Goal: Task Accomplishment & Management: Use online tool/utility

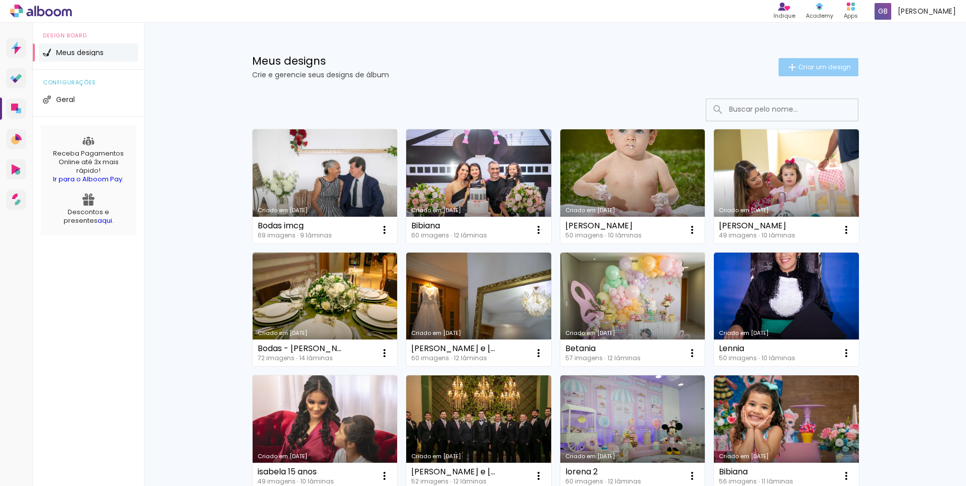
click at [822, 64] on span "Criar um design" at bounding box center [824, 67] width 53 height 7
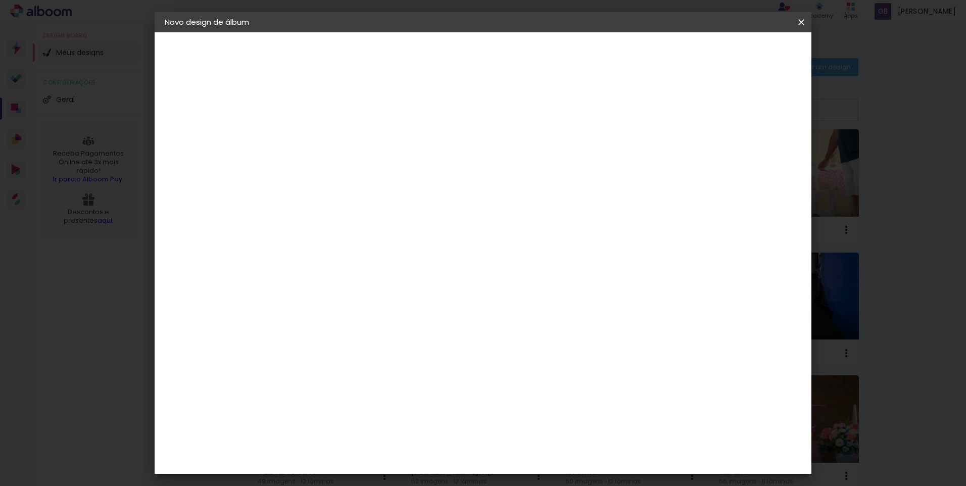
click at [0, 0] on iron-icon at bounding box center [0, 0] width 0 height 0
